Goal: Task Accomplishment & Management: Complete application form

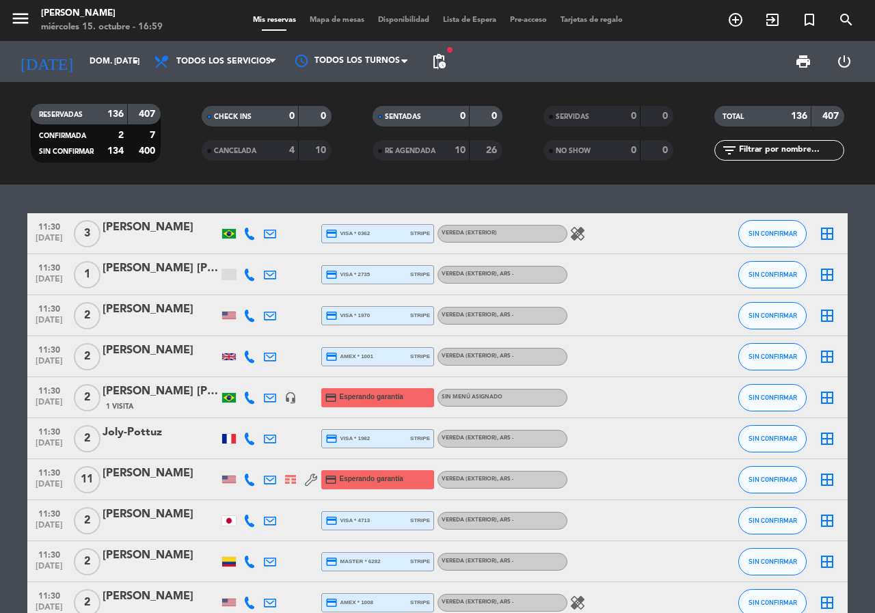
click at [438, 60] on span "pending_actions" at bounding box center [439, 61] width 16 height 16
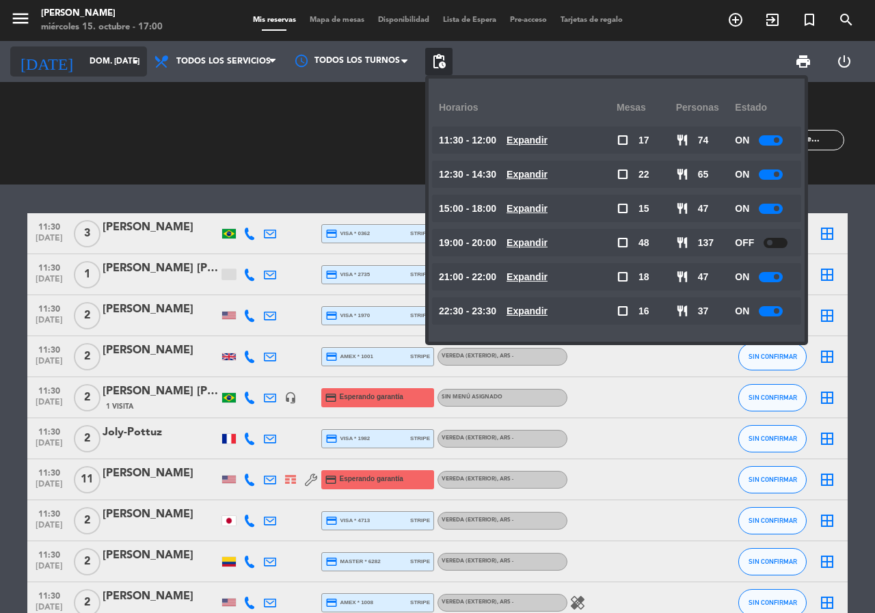
click at [104, 63] on input "dom. [DATE]" at bounding box center [137, 61] width 109 height 23
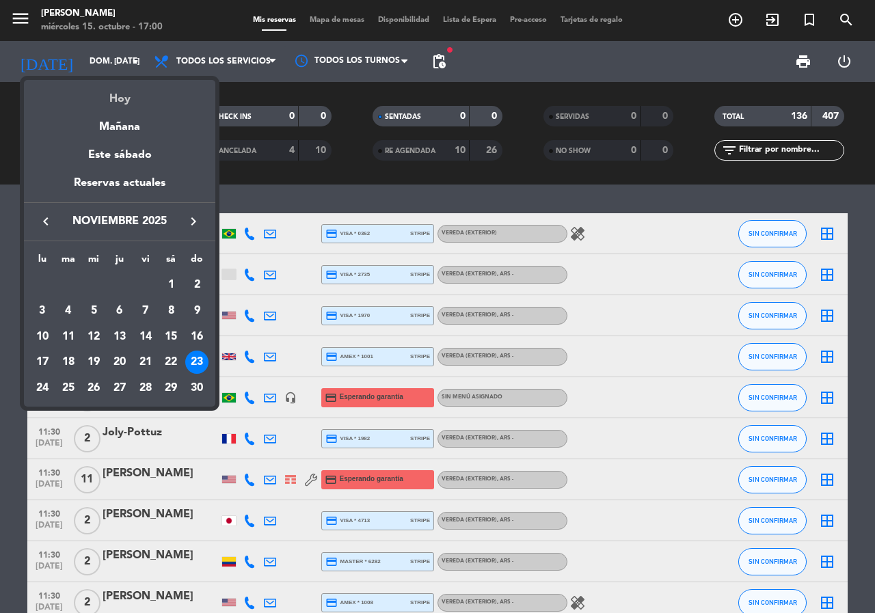
click at [114, 94] on div "Hoy" at bounding box center [119, 94] width 191 height 28
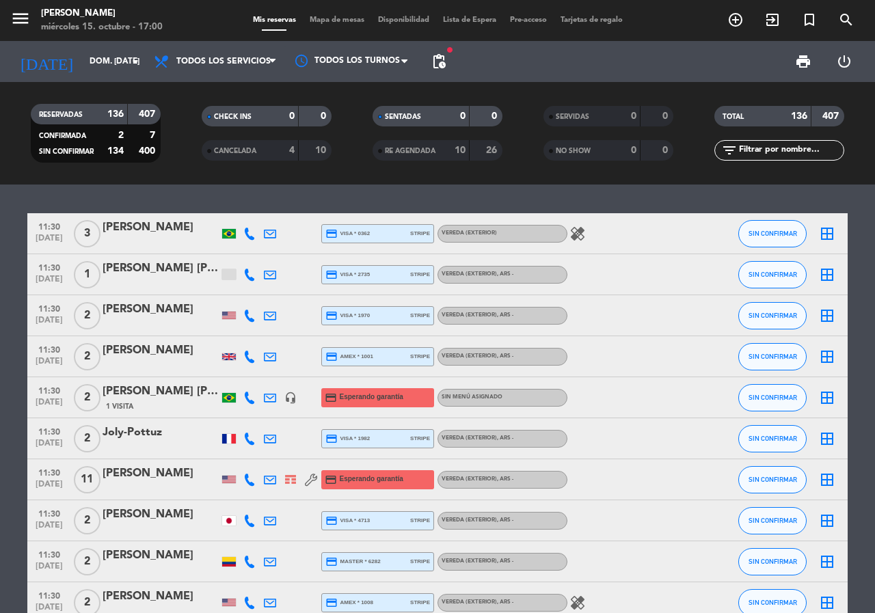
type input "mié. [DATE]"
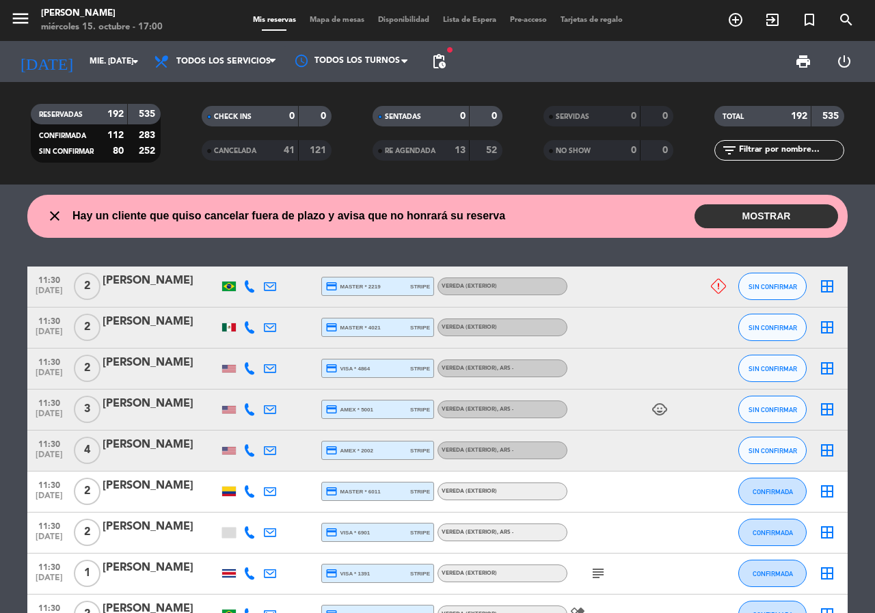
click at [773, 151] on input "text" at bounding box center [791, 150] width 106 height 15
paste input "[PERSON_NAME][DATE]"
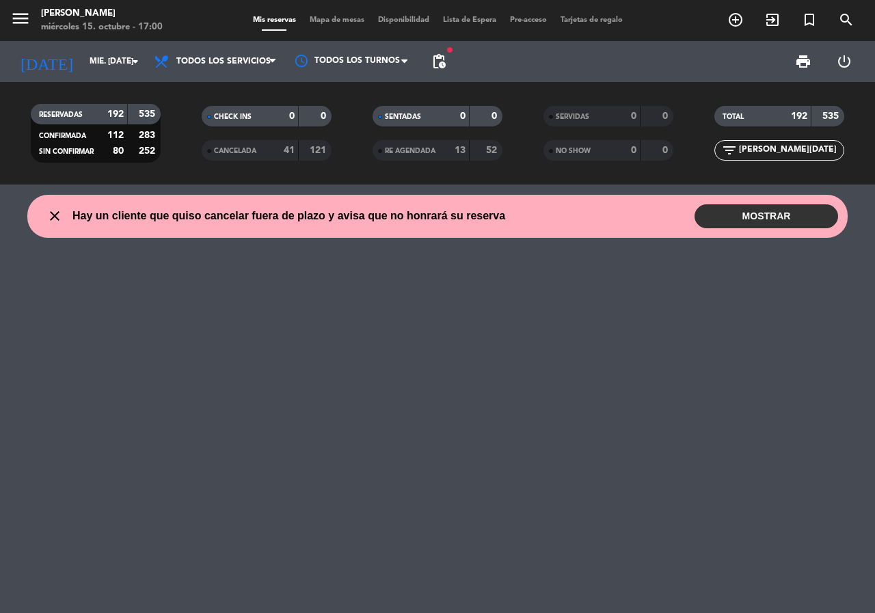
type input "[PERSON_NAME][DATE]"
click at [268, 147] on div "41" at bounding box center [281, 151] width 27 height 16
click at [435, 150] on span "RE AGENDADA" at bounding box center [410, 151] width 51 height 7
drag, startPoint x: 802, startPoint y: 150, endPoint x: 604, endPoint y: 163, distance: 198.0
click at [604, 163] on div "RESERVADAS 192 535 CONFIRMADA 112 283 SIN CONFIRMAR 80 252 CHECK INS 0 0 CANCEL…" at bounding box center [437, 133] width 875 height 75
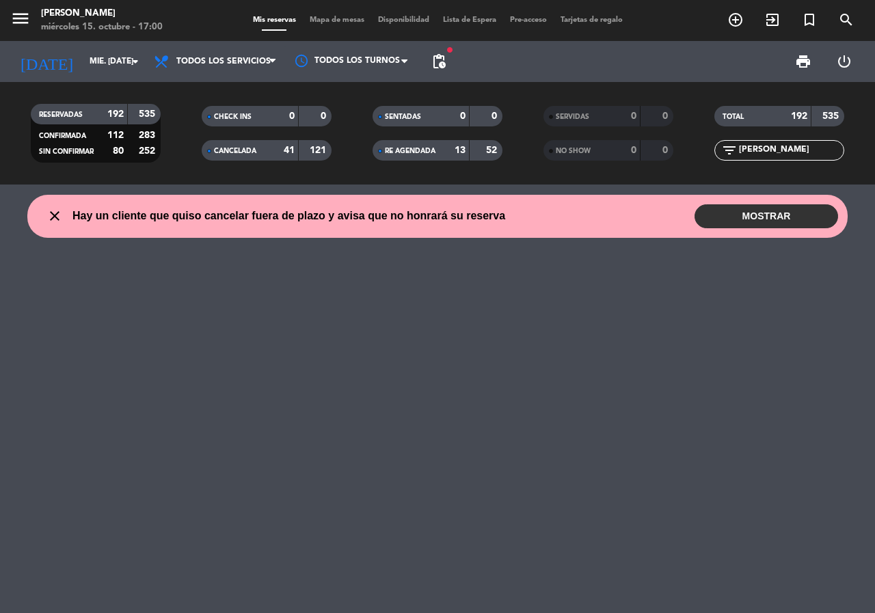
type input "[PERSON_NAME]"
click at [110, 68] on input "mié. [DATE]" at bounding box center [137, 61] width 109 height 23
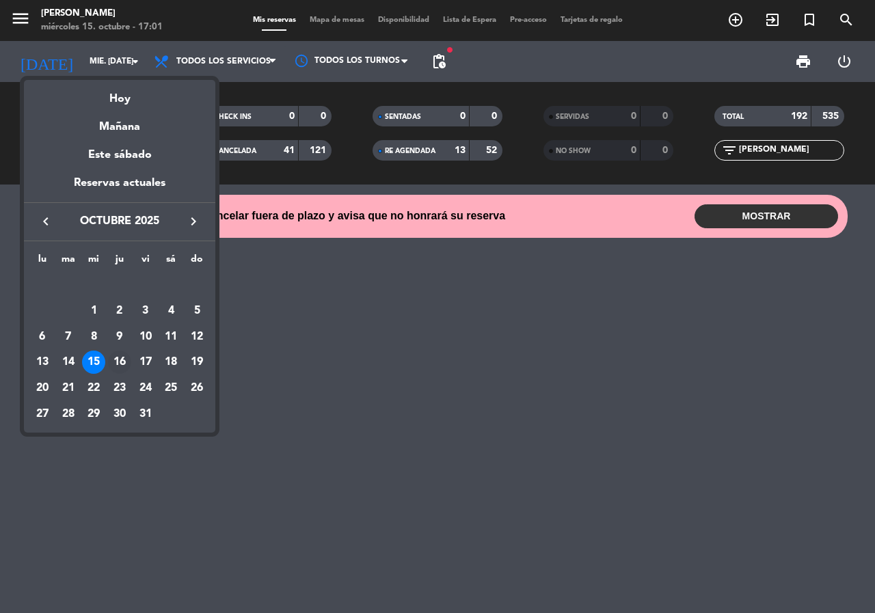
click at [120, 360] on div "16" at bounding box center [119, 362] width 23 height 23
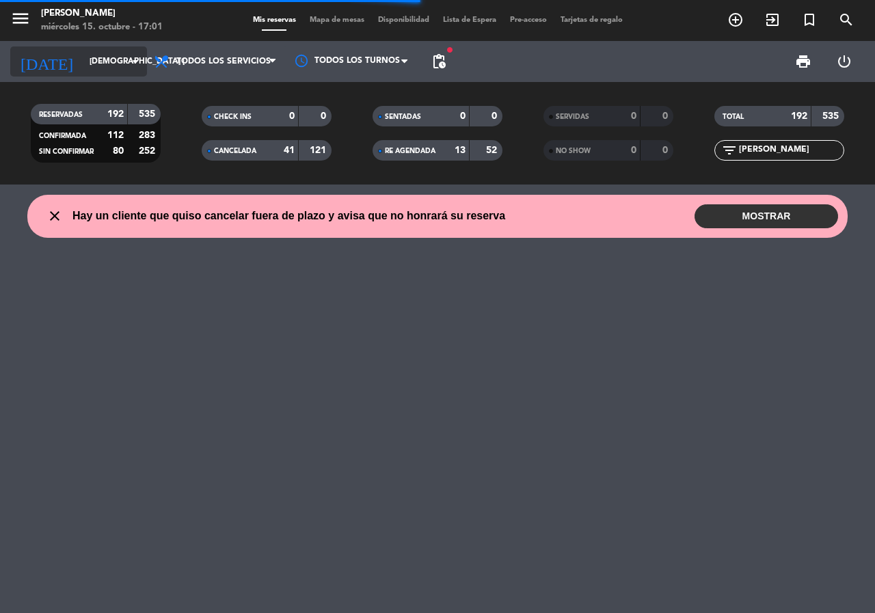
click at [116, 60] on input "[DEMOGRAPHIC_DATA] [DATE]" at bounding box center [137, 61] width 109 height 23
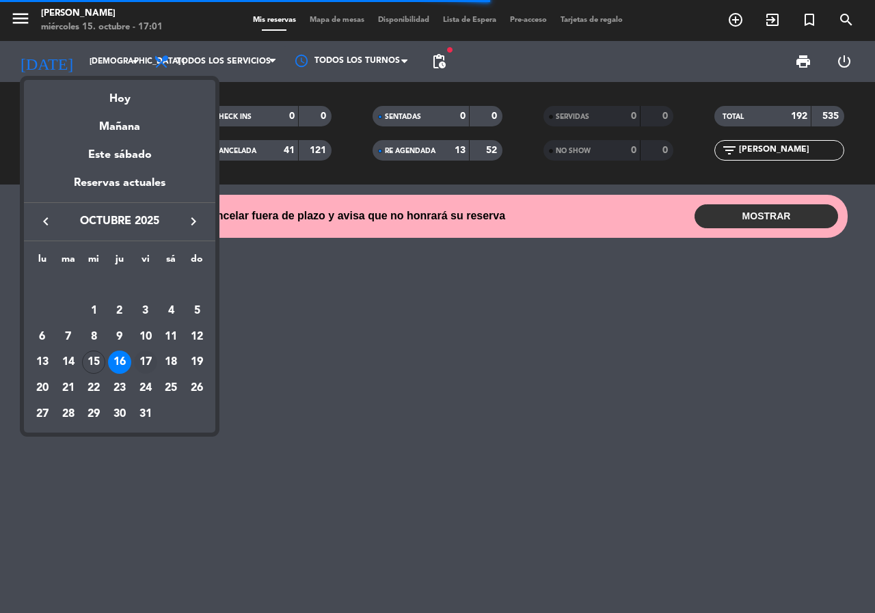
click at [142, 360] on div "17" at bounding box center [145, 362] width 23 height 23
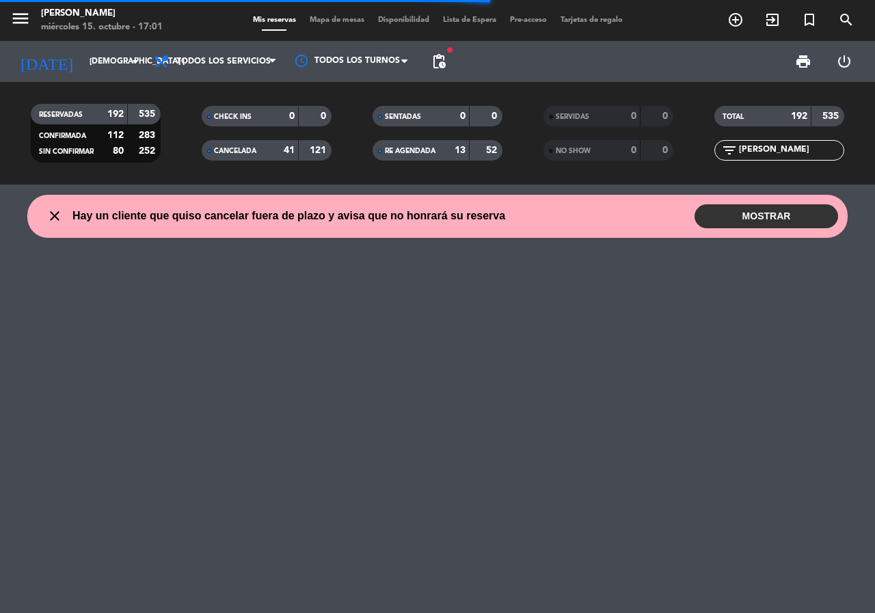
type input "vie. [DATE]"
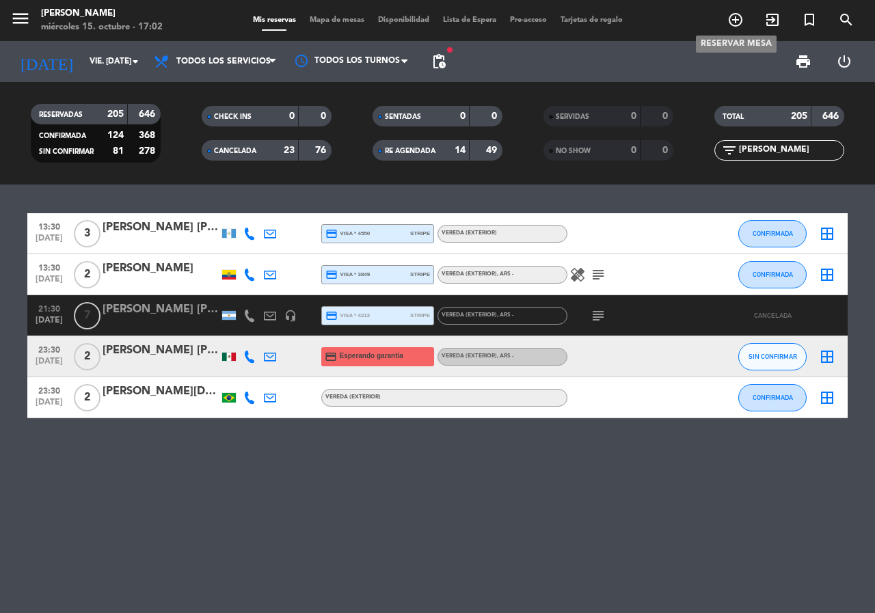
click at [734, 20] on icon "add_circle_outline" at bounding box center [735, 20] width 16 height 16
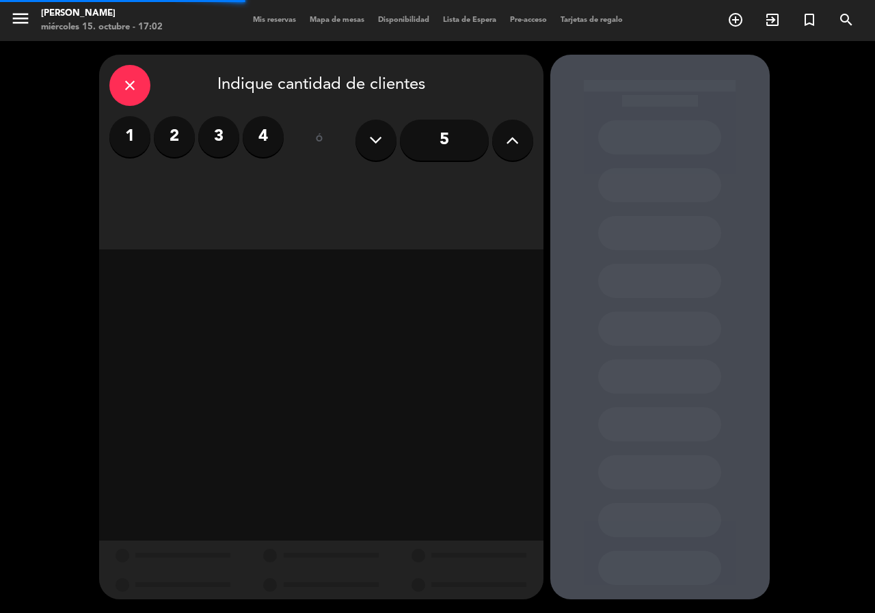
click at [206, 143] on label "3" at bounding box center [218, 136] width 41 height 41
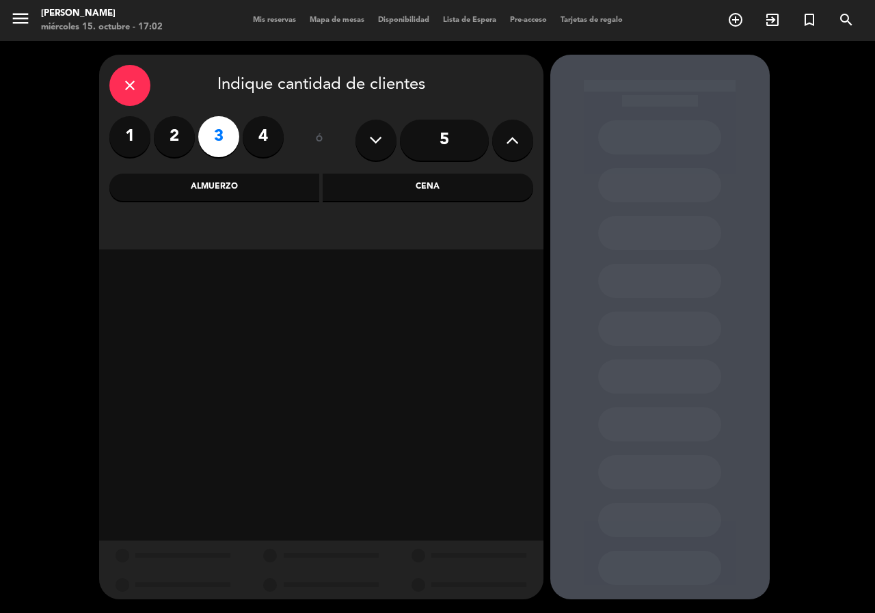
click at [427, 178] on div "Cena" at bounding box center [428, 187] width 211 height 27
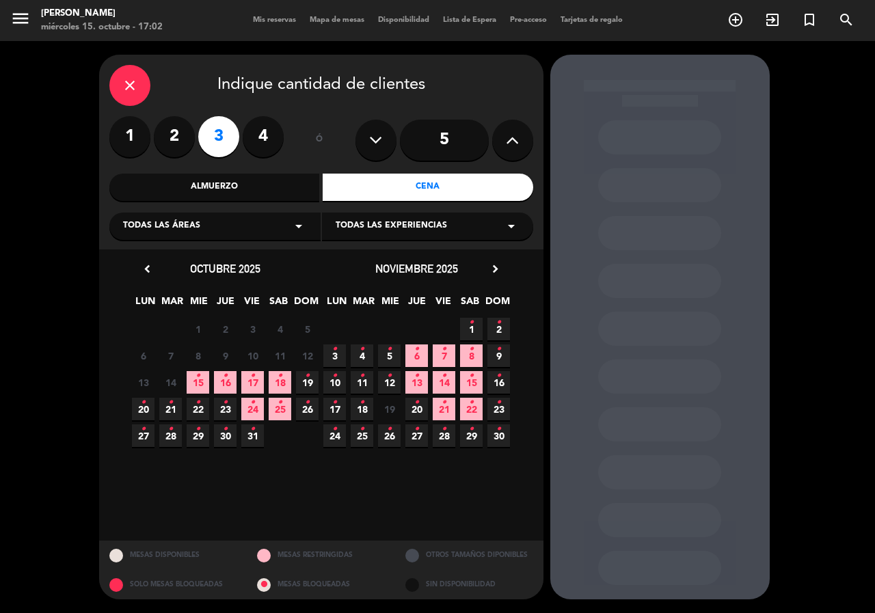
click at [447, 433] on span "28 •" at bounding box center [444, 436] width 23 height 23
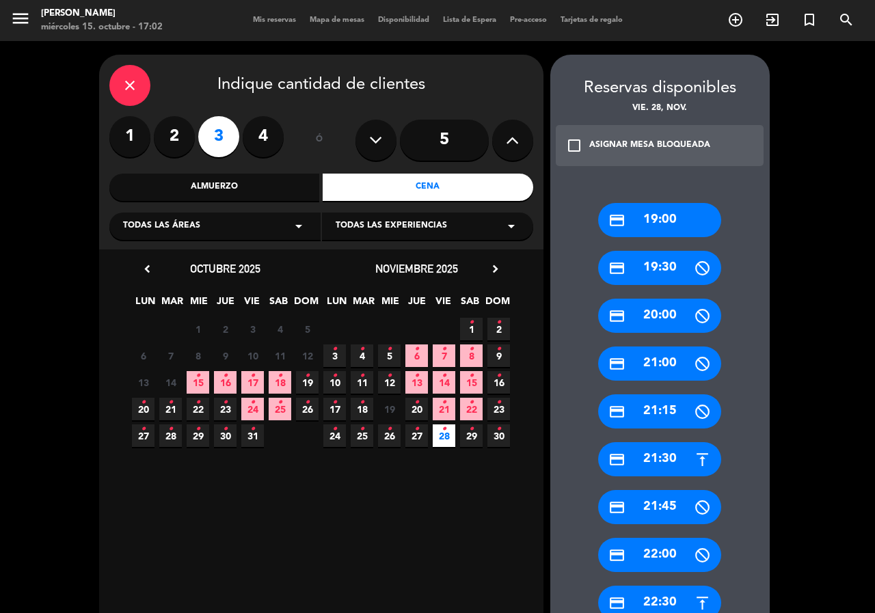
click at [678, 455] on div "credit_card 21:30" at bounding box center [659, 459] width 123 height 34
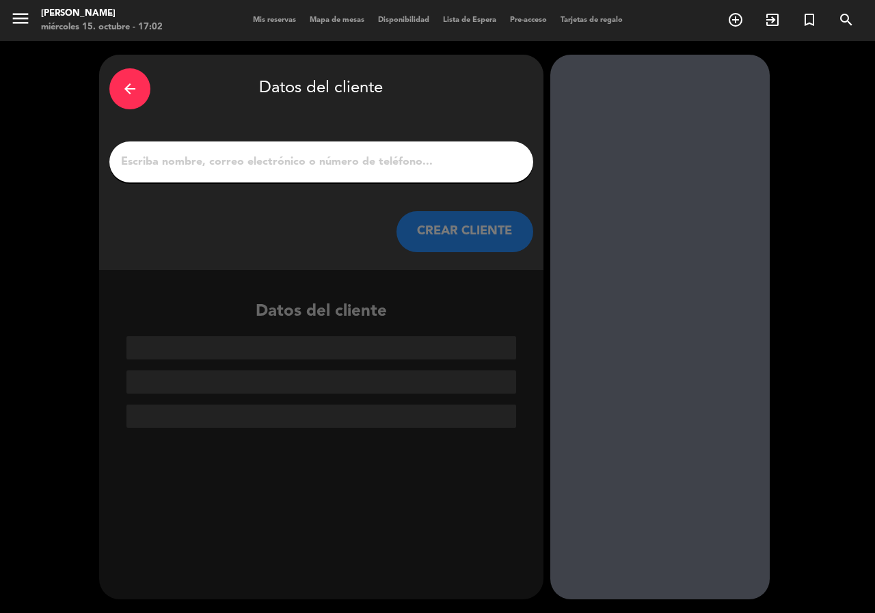
click at [226, 159] on input "1" at bounding box center [321, 161] width 403 height 19
paste input "[PERSON_NAME]"
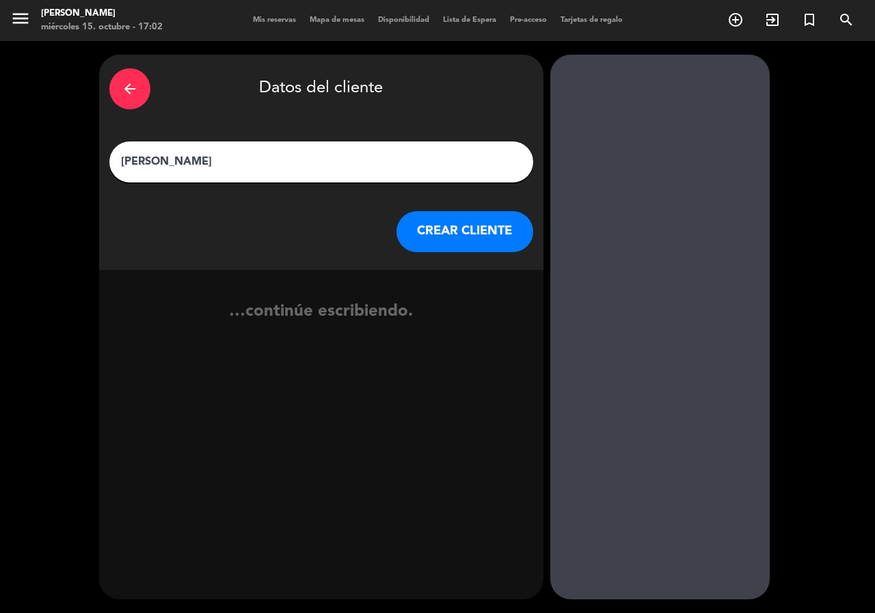
type input "[PERSON_NAME]"
click at [450, 222] on button "CREAR CLIENTE" at bounding box center [465, 231] width 137 height 41
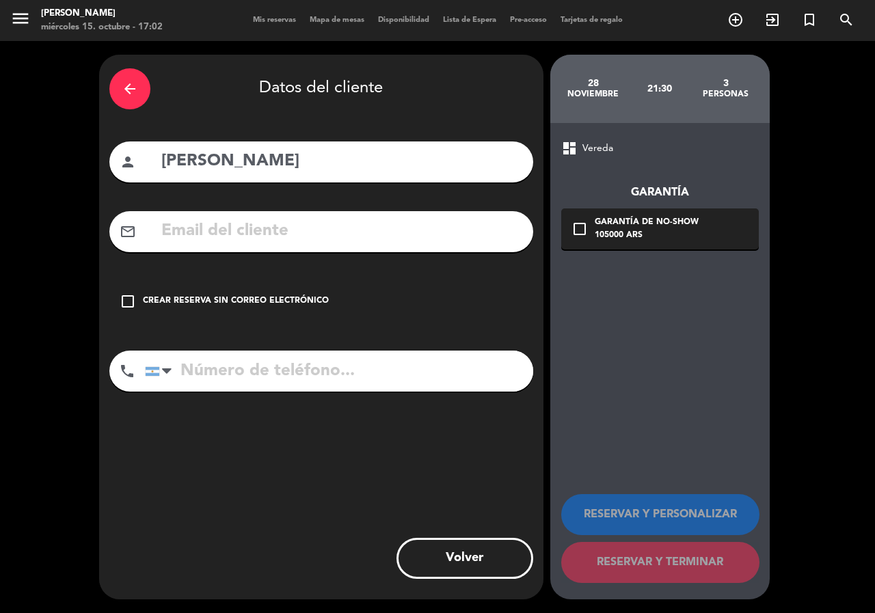
click at [205, 233] on input "text" at bounding box center [341, 231] width 363 height 28
paste input "[EMAIL_ADDRESS][DOMAIN_NAME]"
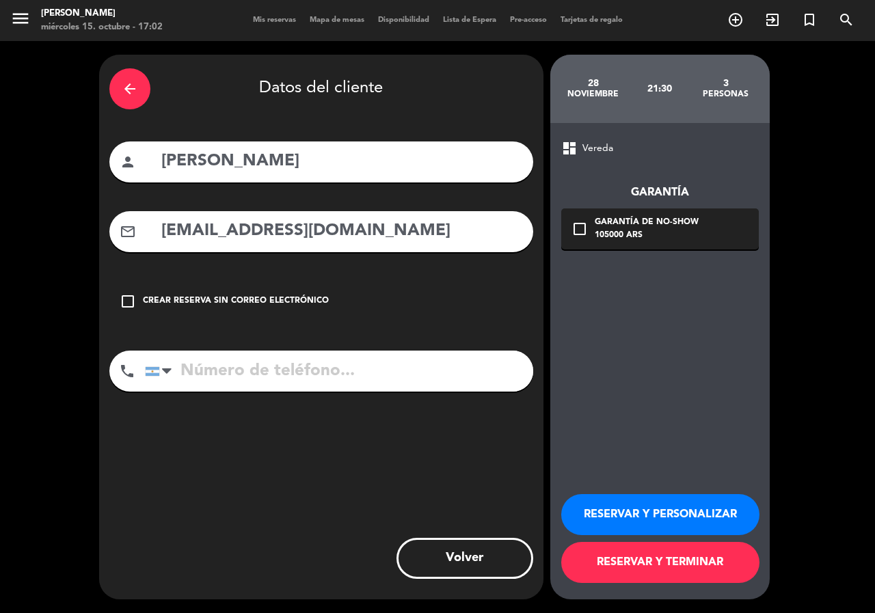
type input "[EMAIL_ADDRESS][DOMAIN_NAME]"
click at [278, 385] on input "tel" at bounding box center [339, 371] width 388 height 41
paste input "[PHONE_NUMBER]"
type input "[PHONE_NUMBER]"
click at [582, 219] on div "check_box_outline_blank Garantía de no-show 105000 ARS" at bounding box center [660, 229] width 198 height 41
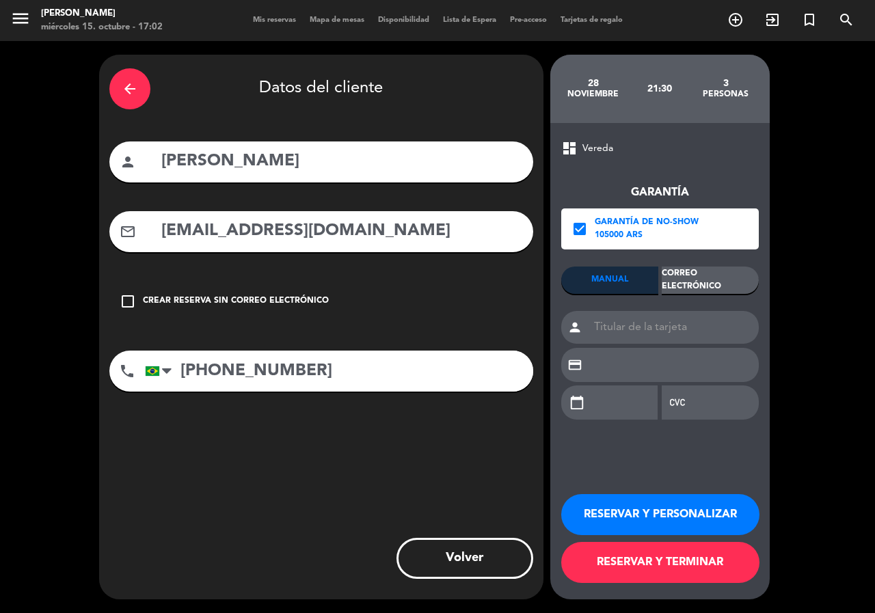
click at [695, 281] on div "Correo Electrónico" at bounding box center [710, 280] width 97 height 27
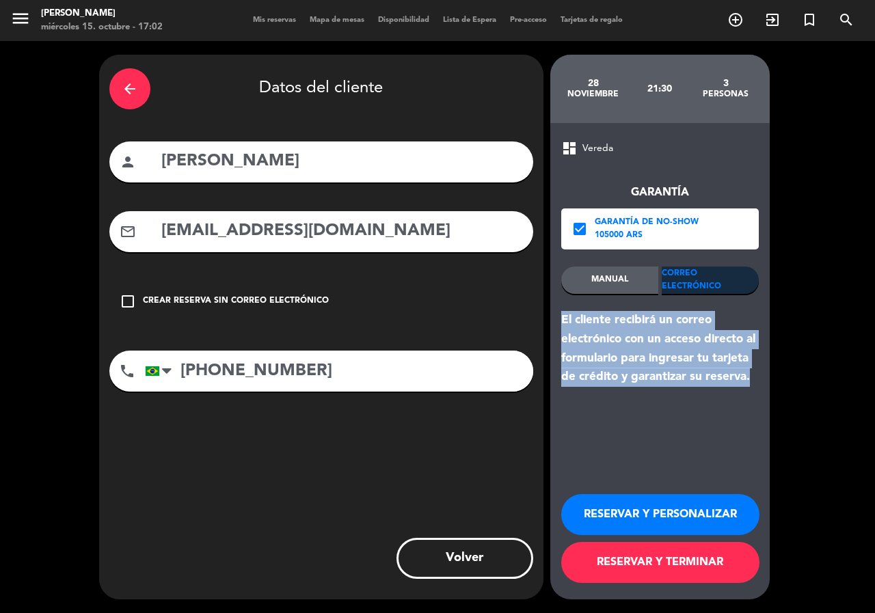
drag, startPoint x: 563, startPoint y: 317, endPoint x: 777, endPoint y: 380, distance: 223.0
click at [777, 380] on div "arrow_back Datos del cliente person [PERSON_NAME] mail_outline [EMAIL_ADDRESS][…" at bounding box center [437, 327] width 875 height 572
copy div "El cliente recibirá un correo electrónico con un acceso directo al formulario p…"
click at [632, 513] on button "RESERVAR Y PERSONALIZAR" at bounding box center [660, 514] width 198 height 41
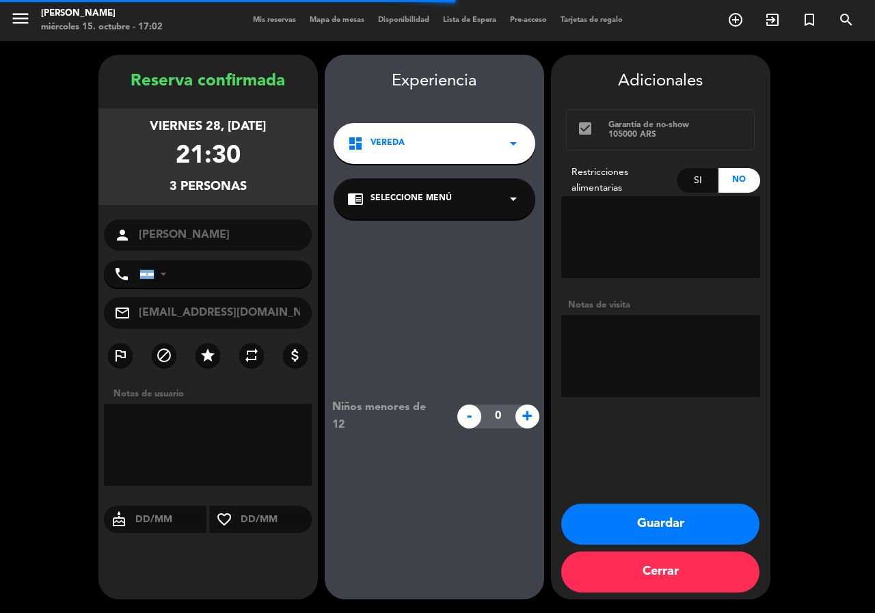
type input "[PHONE_NUMBER]"
drag, startPoint x: 136, startPoint y: 125, endPoint x: 250, endPoint y: 182, distance: 126.9
click at [257, 188] on div "viernes 28, [DATE] 21:30 3 personas" at bounding box center [207, 157] width 219 height 96
copy div "viernes 28, [DATE] 21:30 3 personas"
click at [643, 523] on button "Guardar" at bounding box center [660, 524] width 198 height 41
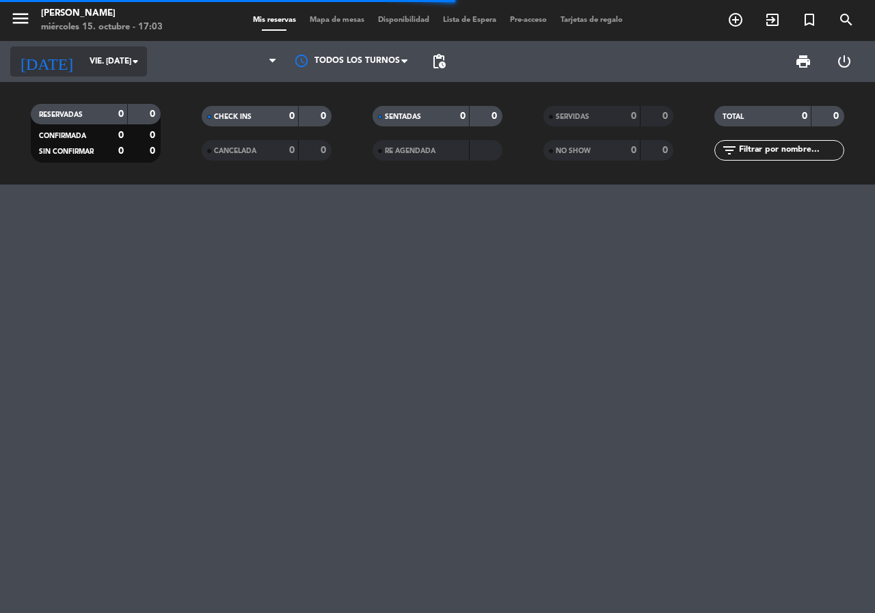
click at [113, 62] on input "vie. [DATE]" at bounding box center [137, 61] width 109 height 23
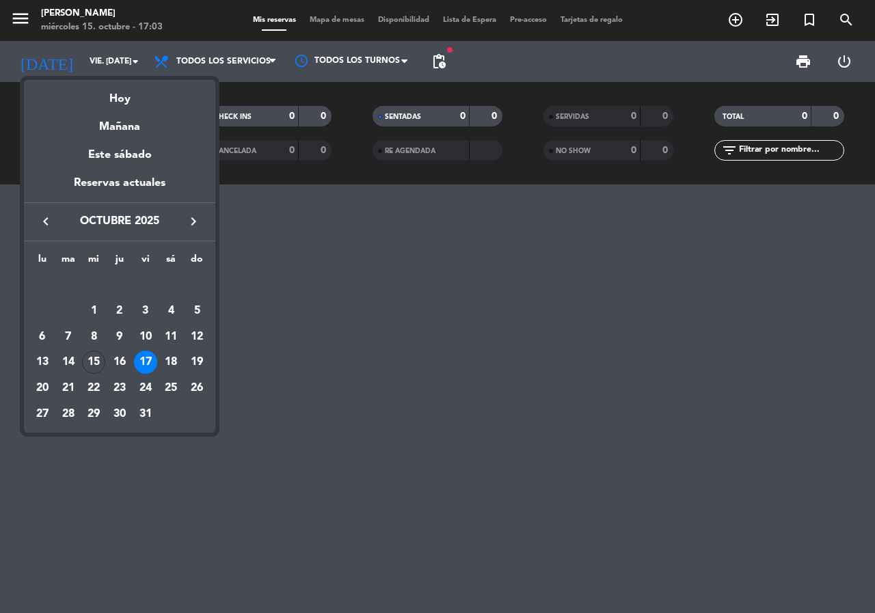
click at [442, 58] on div at bounding box center [437, 306] width 875 height 613
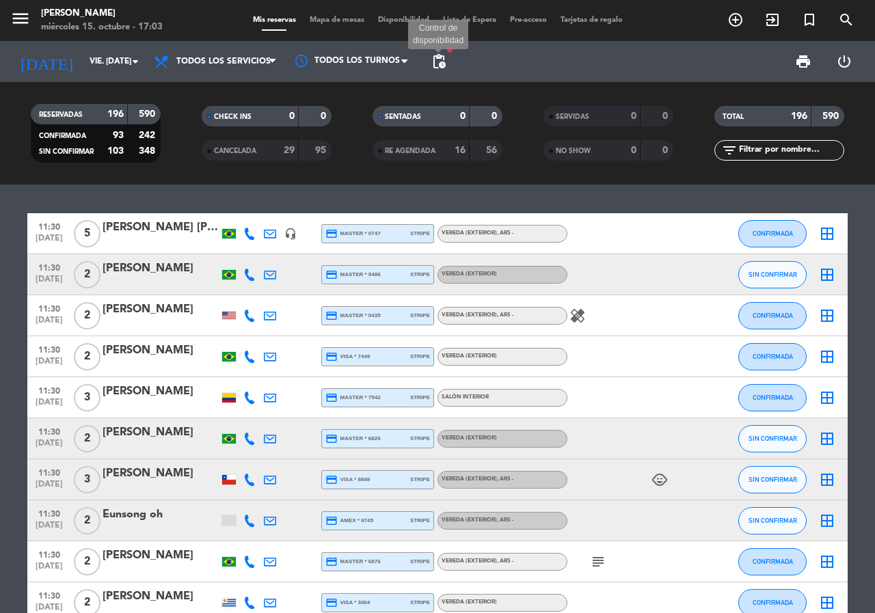
click at [435, 62] on span "pending_actions" at bounding box center [439, 61] width 16 height 16
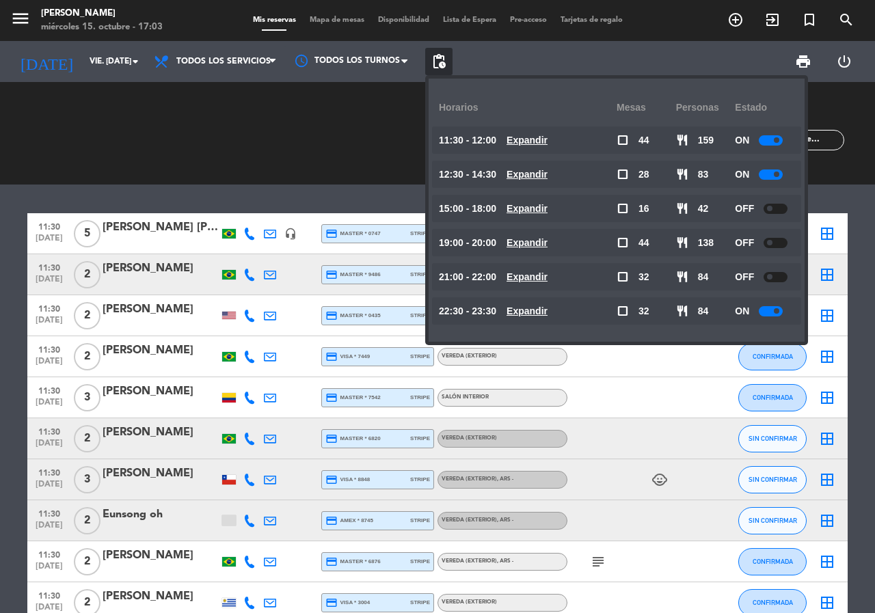
click at [540, 312] on u "Expandir" at bounding box center [527, 311] width 41 height 11
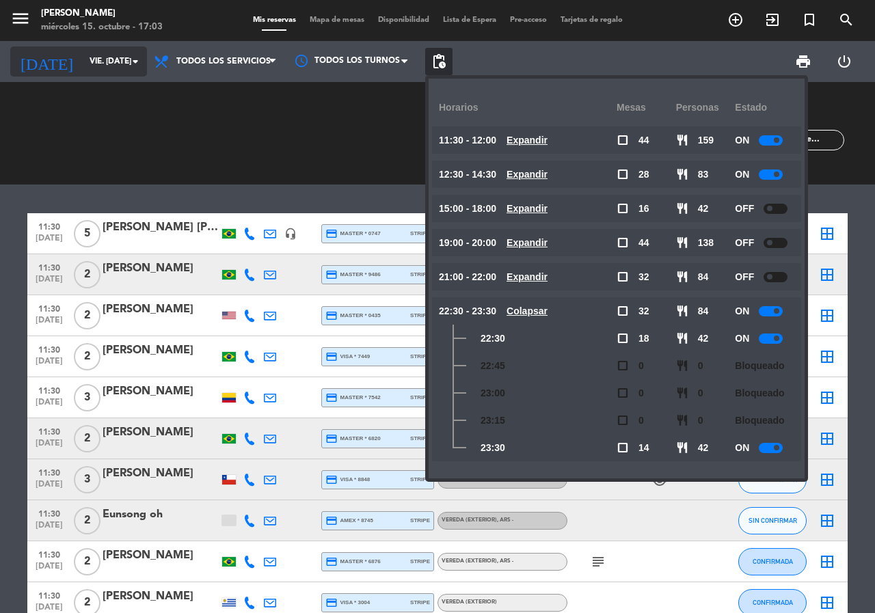
click at [106, 52] on input "vie. [DATE]" at bounding box center [137, 61] width 109 height 23
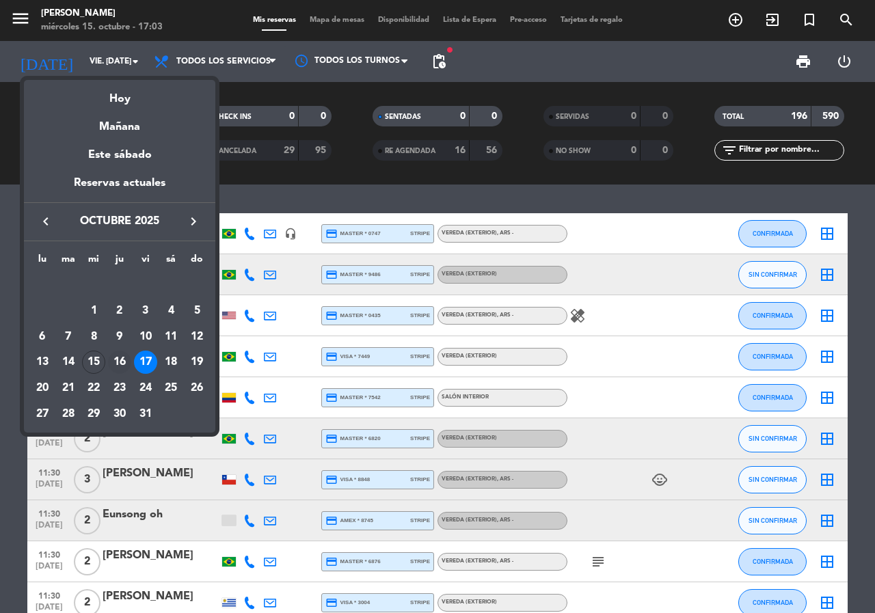
click at [126, 356] on div "16" at bounding box center [119, 362] width 23 height 23
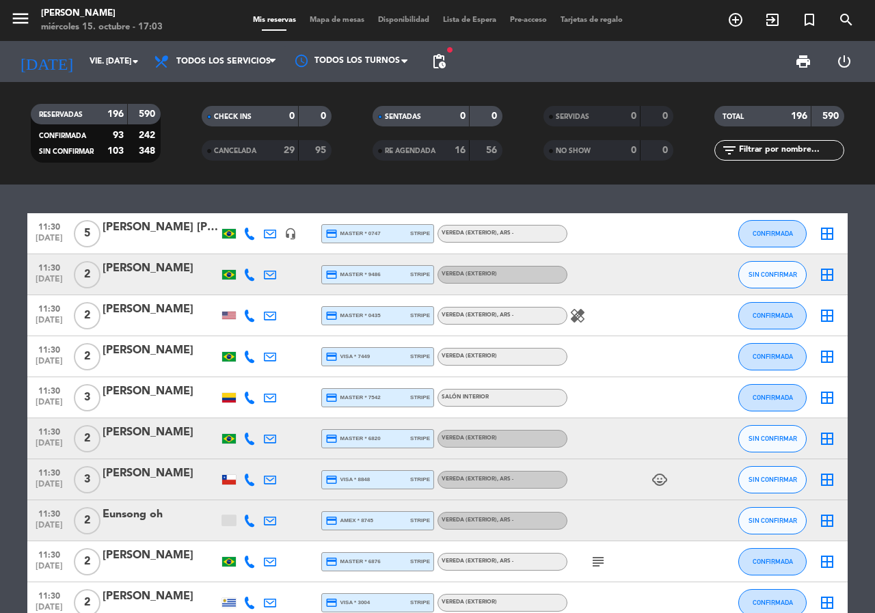
type input "[DEMOGRAPHIC_DATA] [DATE]"
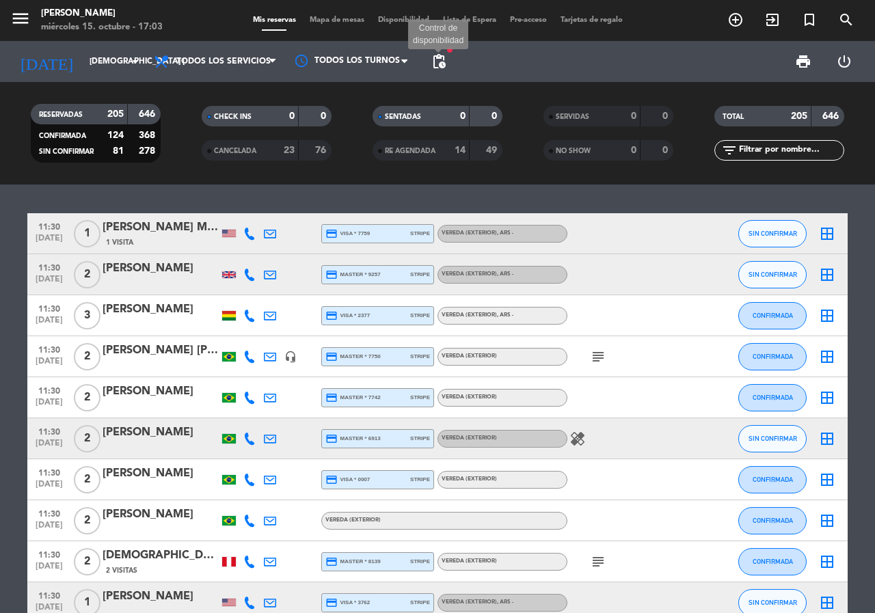
click at [437, 60] on span "pending_actions" at bounding box center [439, 61] width 16 height 16
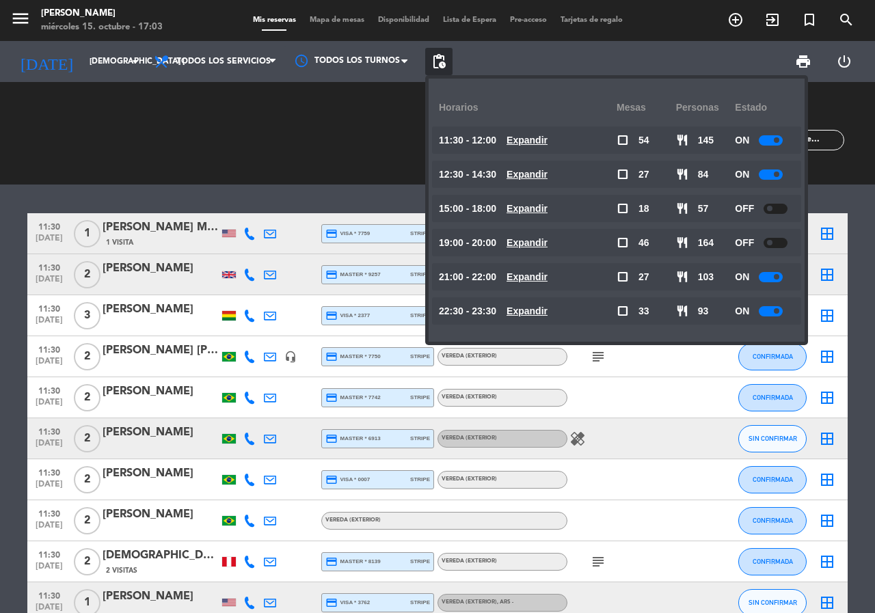
click at [531, 312] on u "Expandir" at bounding box center [527, 311] width 41 height 11
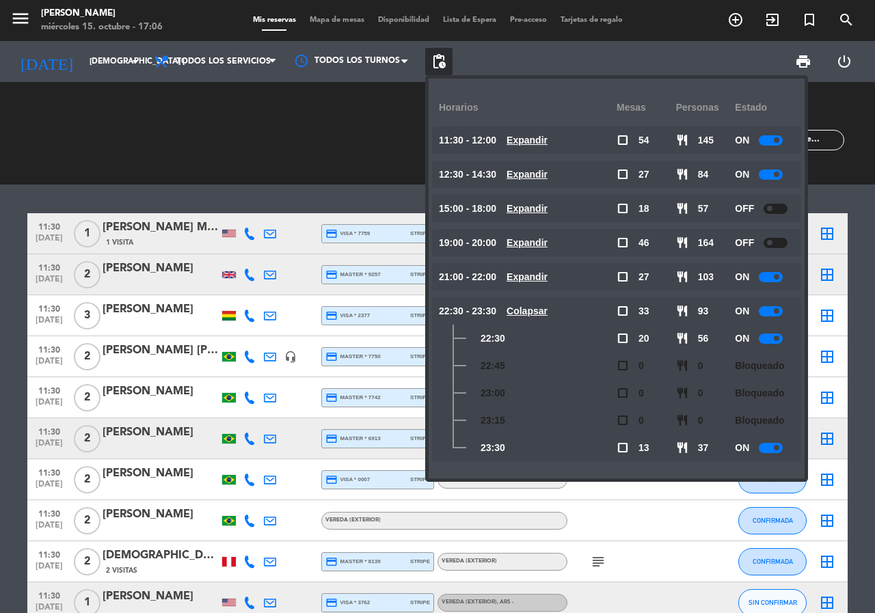
click at [448, 55] on span "pending_actions" at bounding box center [438, 61] width 27 height 27
click at [849, 16] on icon "search" at bounding box center [846, 20] width 16 height 16
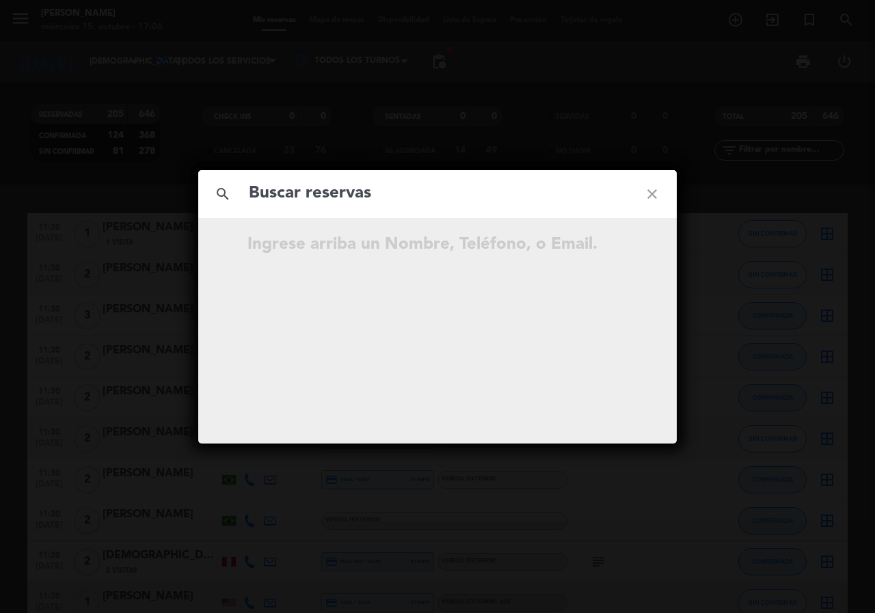
click at [299, 201] on input "text" at bounding box center [437, 194] width 380 height 28
type input "[PERSON_NAME][EMAIL_ADDRESS][DOMAIN_NAME]"
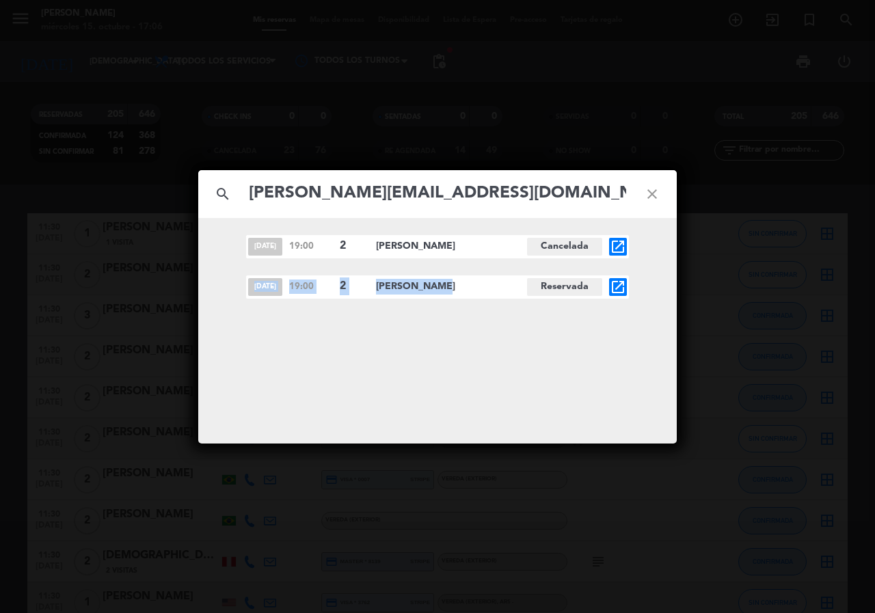
drag, startPoint x: 254, startPoint y: 286, endPoint x: 443, endPoint y: 289, distance: 189.4
click at [443, 289] on div "[DATE] 19:00 2 [PERSON_NAME] Reservada open_in_new" at bounding box center [437, 287] width 383 height 23
copy div "[DATE] 19:00 2 [PERSON_NAME]"
click at [643, 195] on icon "close" at bounding box center [652, 194] width 49 height 49
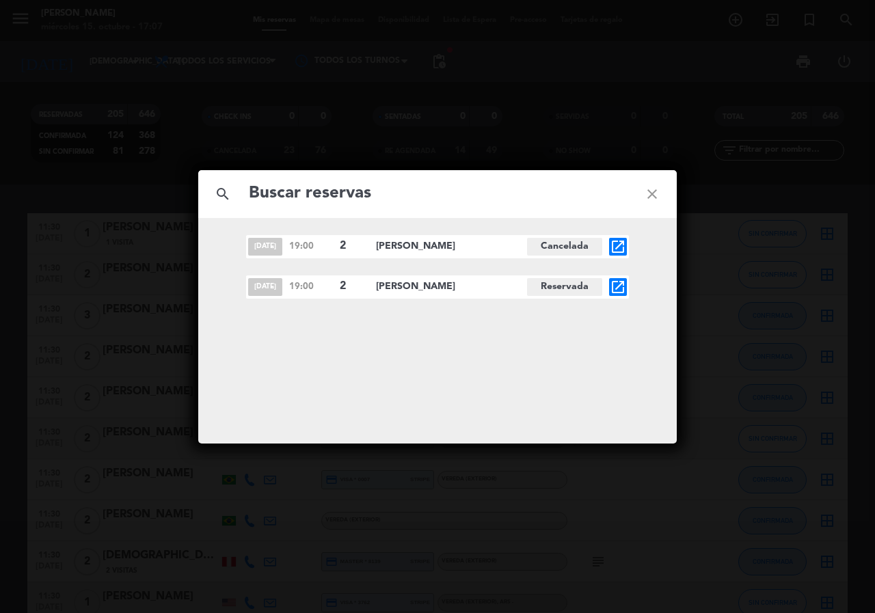
click at [656, 195] on icon "close" at bounding box center [652, 194] width 49 height 49
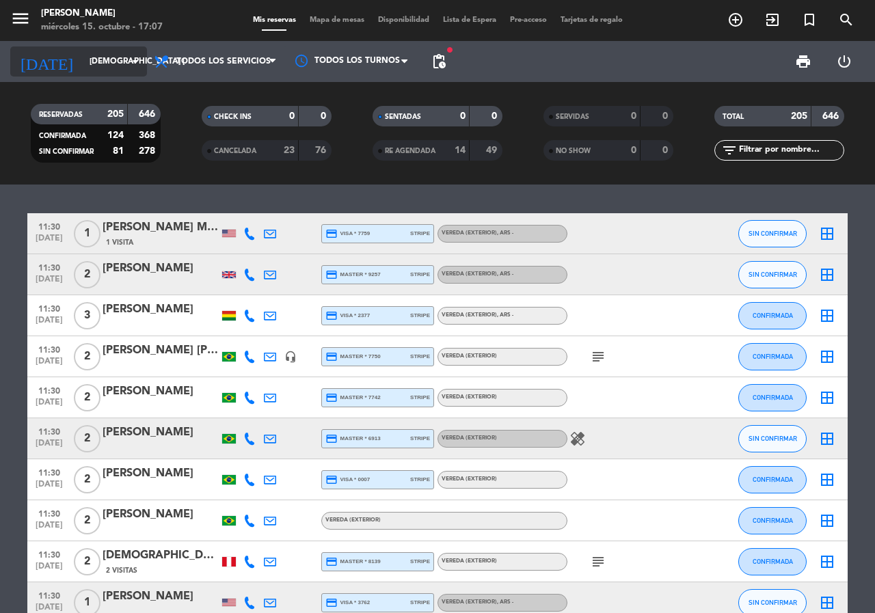
click at [107, 70] on input "[DEMOGRAPHIC_DATA] [DATE]" at bounding box center [137, 61] width 109 height 23
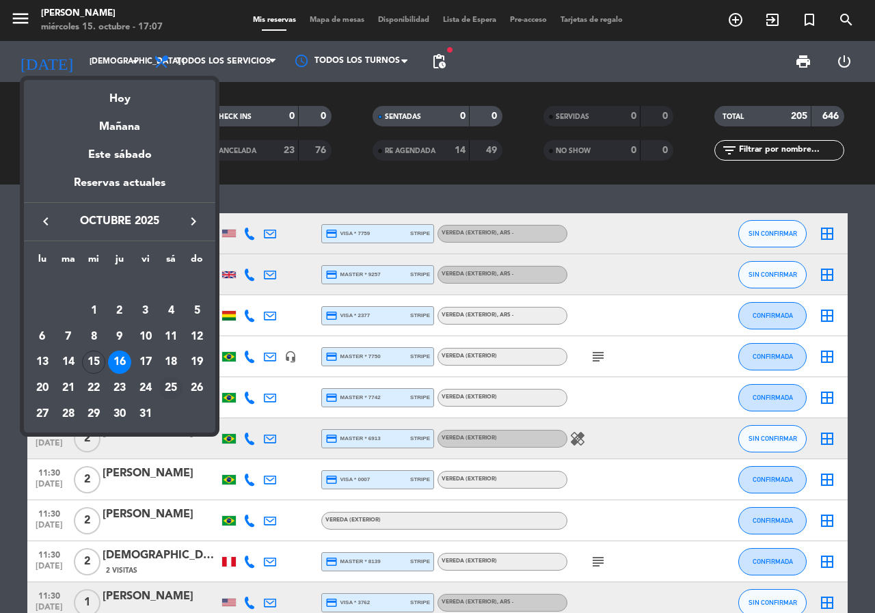
click at [173, 389] on div "25" at bounding box center [170, 388] width 23 height 23
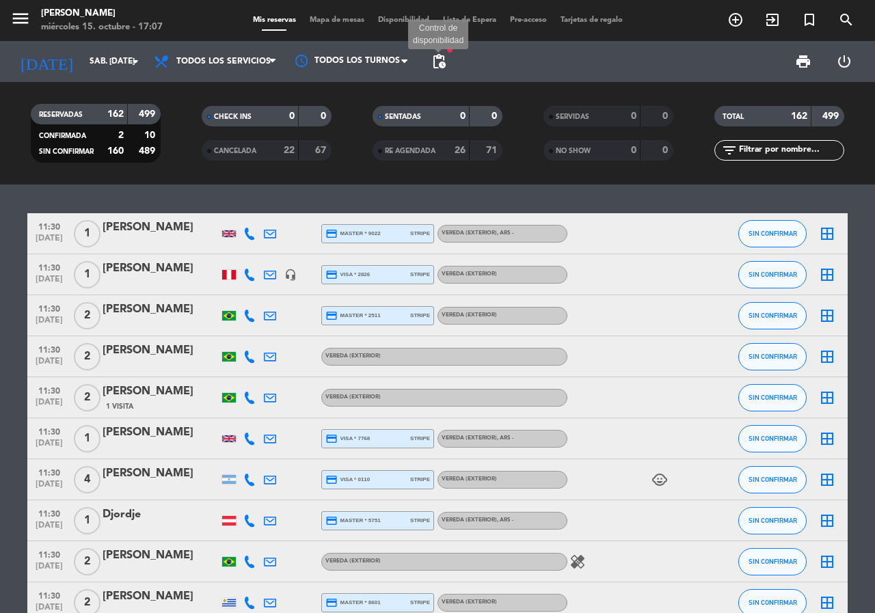
click at [437, 59] on span "pending_actions" at bounding box center [439, 61] width 16 height 16
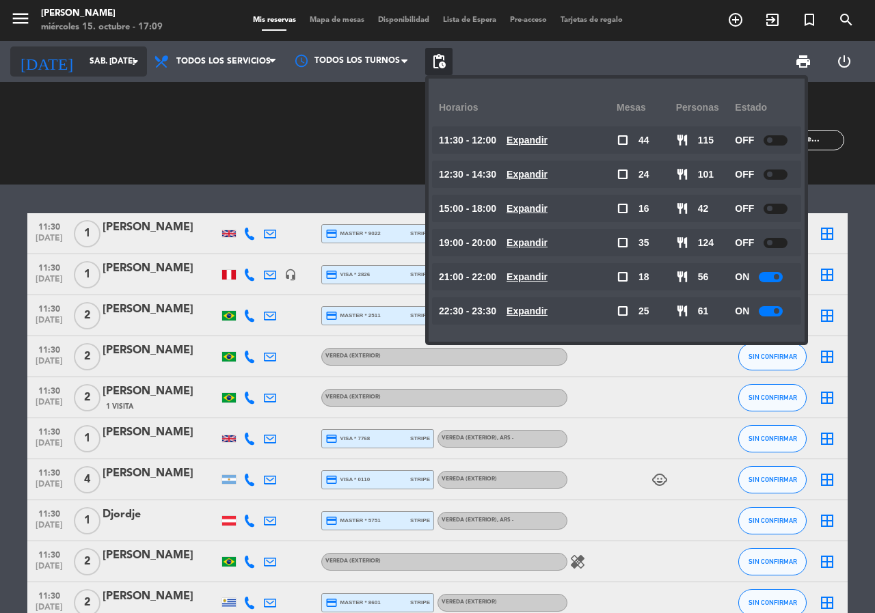
click at [81, 49] on div "[DATE] sáb. [DATE] arrow_drop_down" at bounding box center [78, 61] width 137 height 30
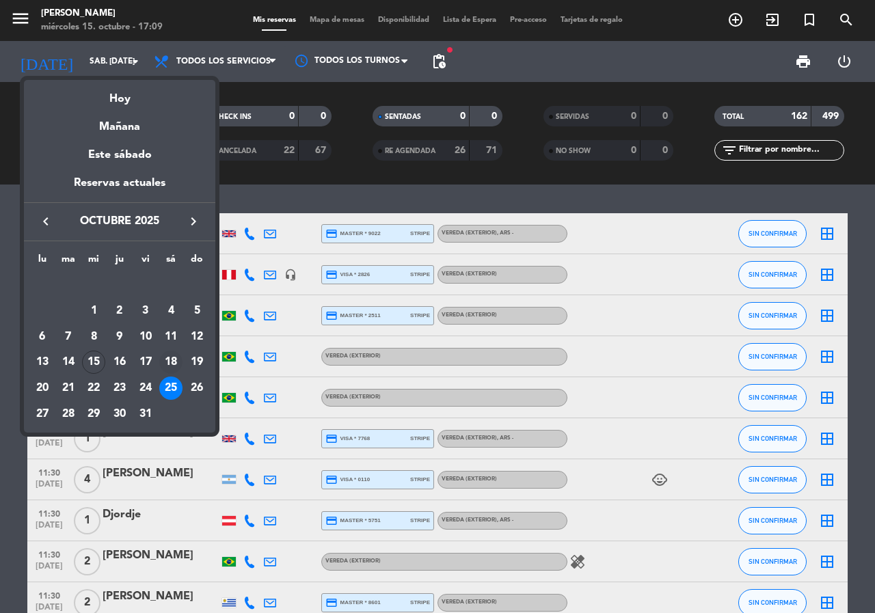
click at [176, 360] on div "18" at bounding box center [170, 362] width 23 height 23
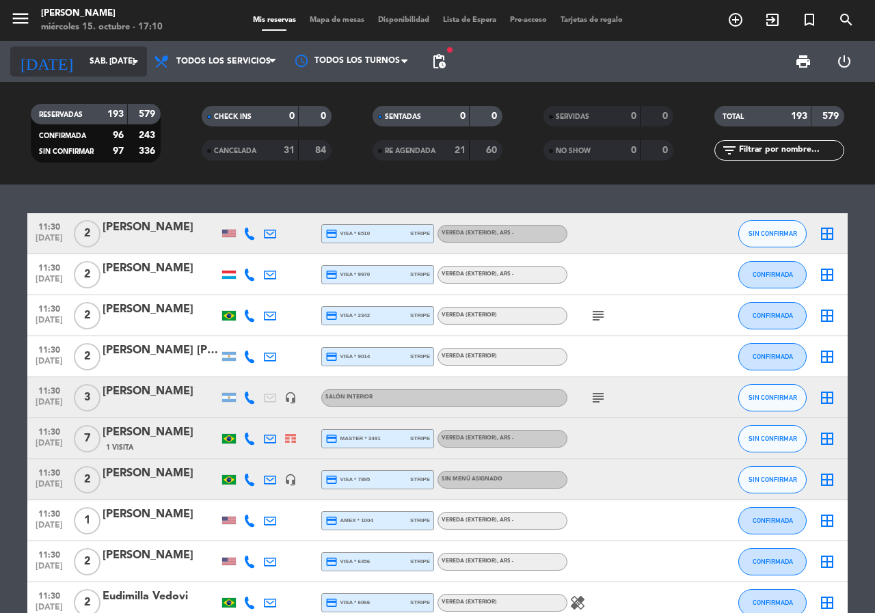
click at [122, 56] on input "sáb. [DATE]" at bounding box center [137, 61] width 109 height 23
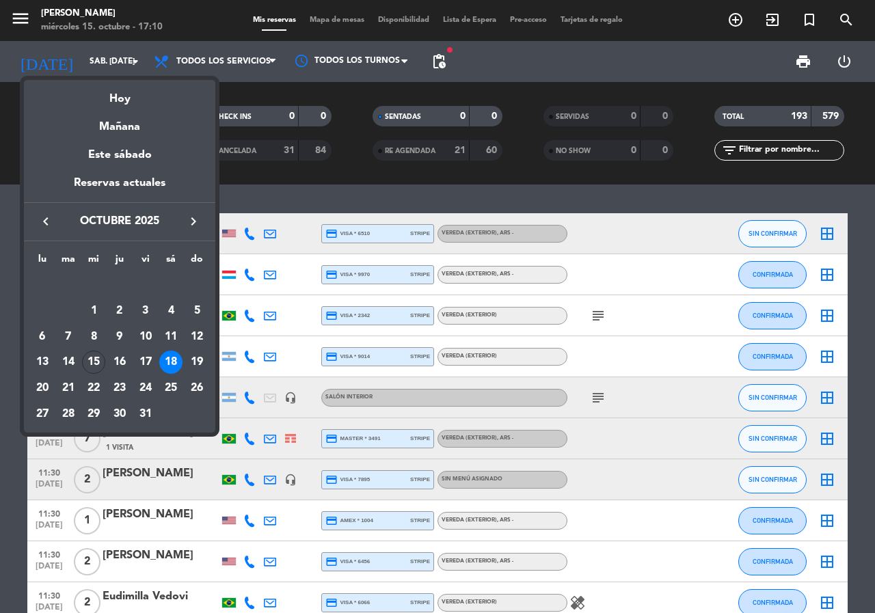
click at [190, 221] on icon "keyboard_arrow_right" at bounding box center [193, 221] width 16 height 16
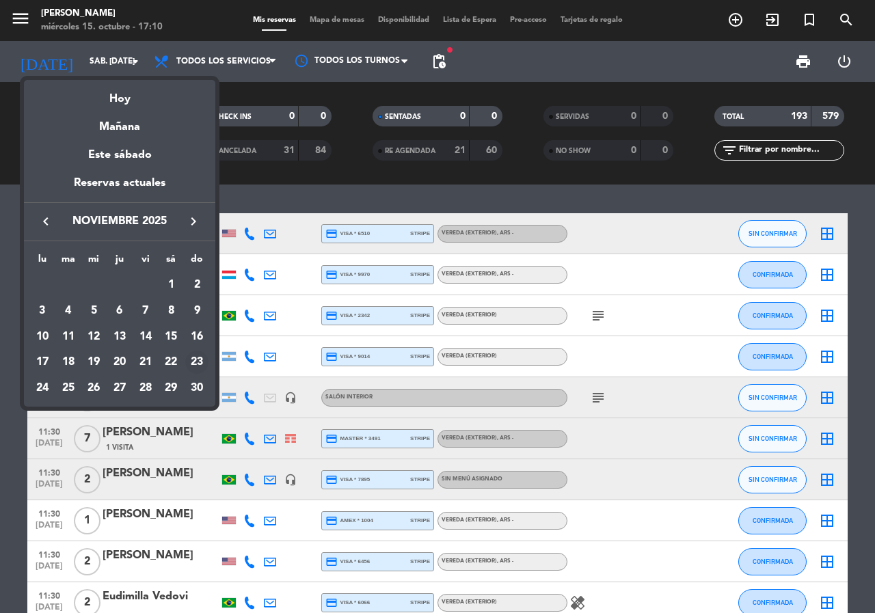
click at [196, 361] on div "23" at bounding box center [196, 362] width 23 height 23
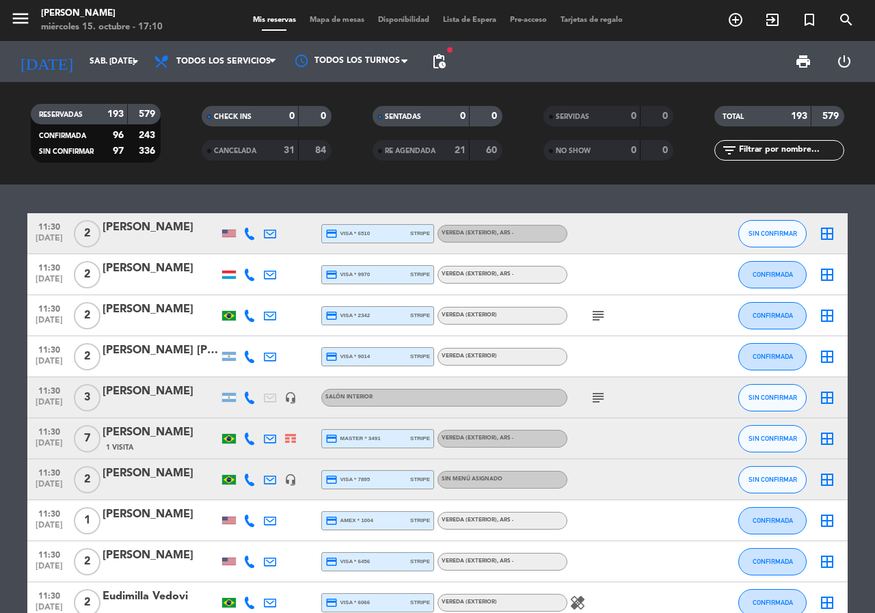
type input "dom. [DATE]"
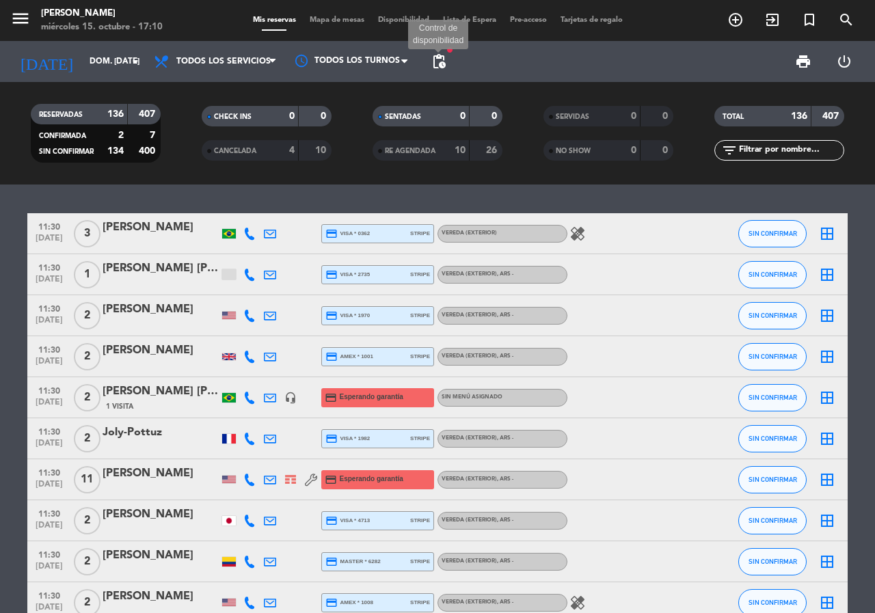
click at [442, 57] on span "pending_actions" at bounding box center [439, 61] width 16 height 16
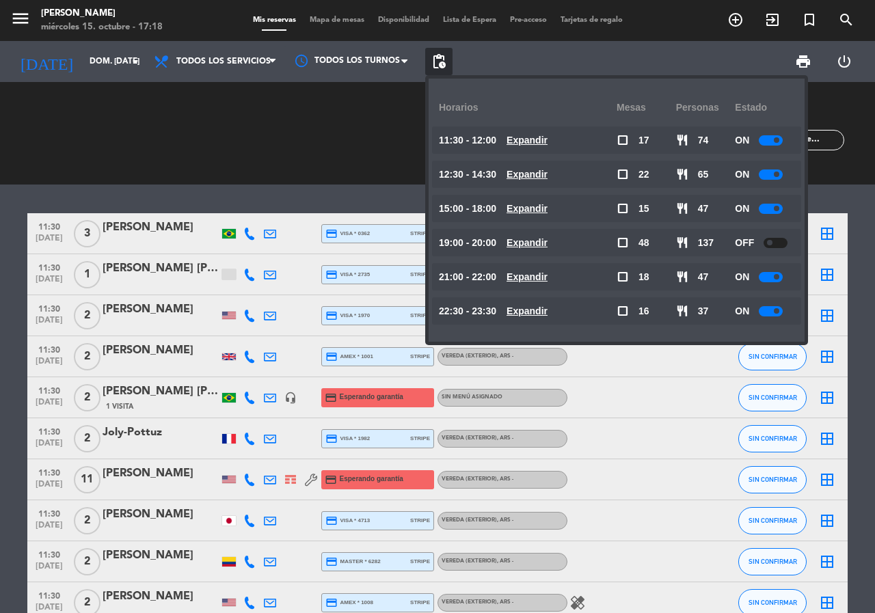
click at [258, 113] on div "CHECK INS 0 0 CANCELADA 4 10" at bounding box center [266, 133] width 171 height 75
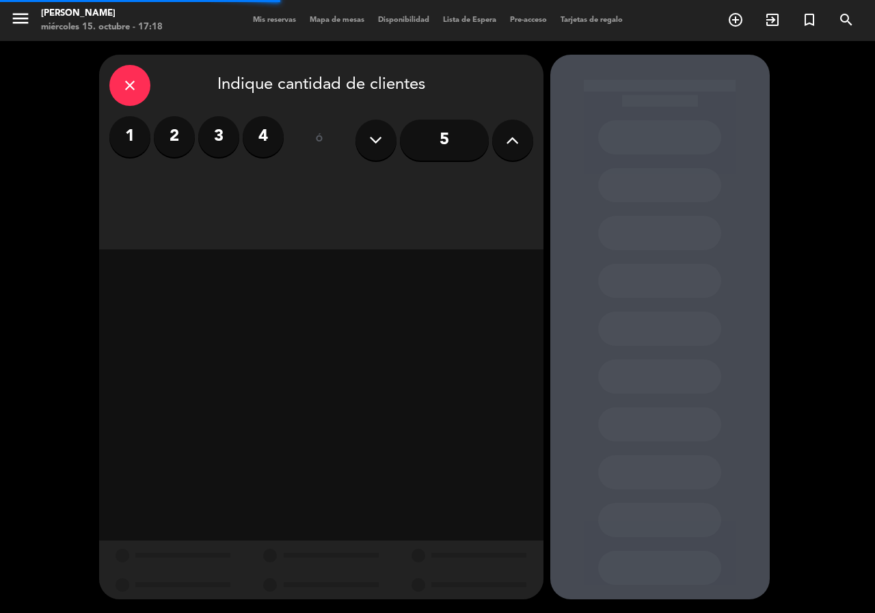
click at [14, 82] on div "close Indique cantidad de clientes 1 2 3 4 ó 5" at bounding box center [437, 327] width 875 height 572
click at [132, 88] on icon "close" at bounding box center [130, 85] width 16 height 16
